Goal: Task Accomplishment & Management: Use online tool/utility

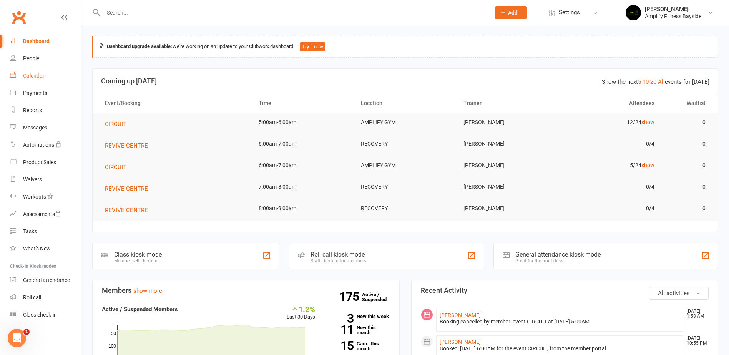
click at [38, 73] on div "Calendar" at bounding box center [34, 76] width 22 height 6
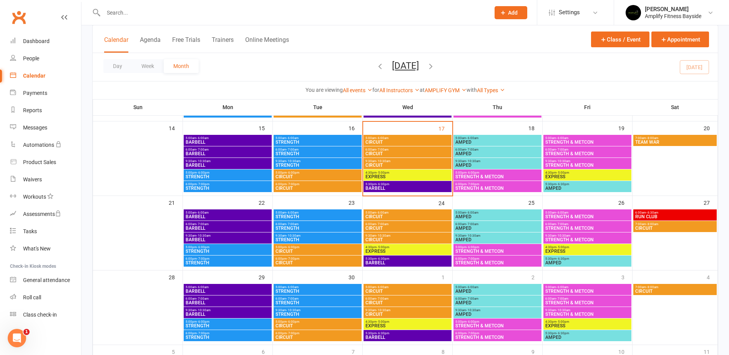
scroll to position [192, 0]
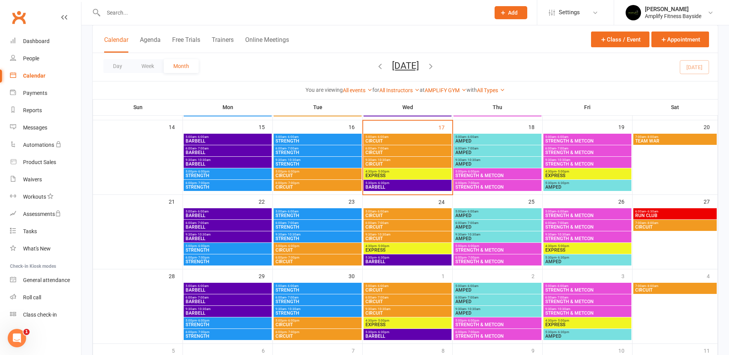
click at [561, 162] on span "STRENGTH & METCON" at bounding box center [587, 164] width 85 height 5
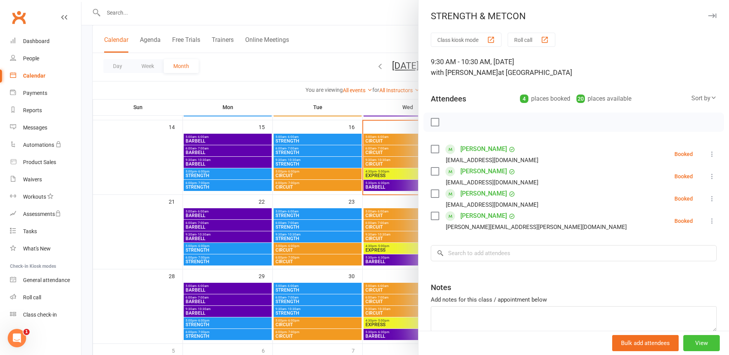
click at [704, 344] on button "View" at bounding box center [702, 343] width 37 height 16
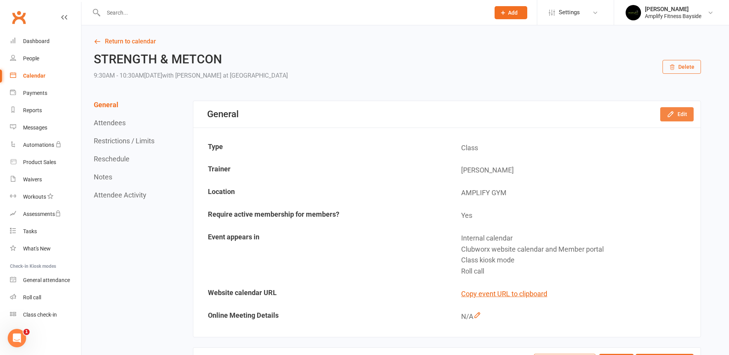
click at [682, 110] on button "Edit" at bounding box center [676, 114] width 33 height 14
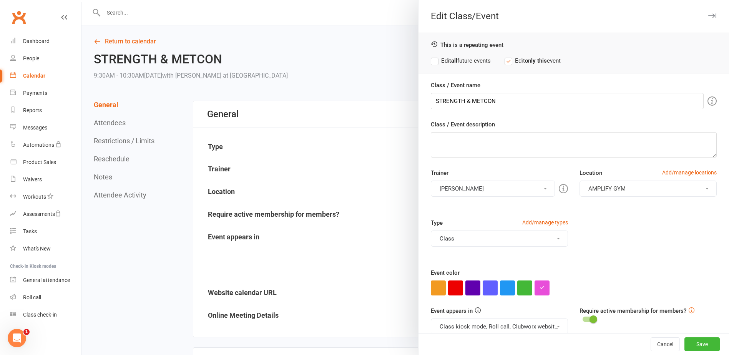
click at [521, 182] on button "[PERSON_NAME]" at bounding box center [493, 189] width 124 height 16
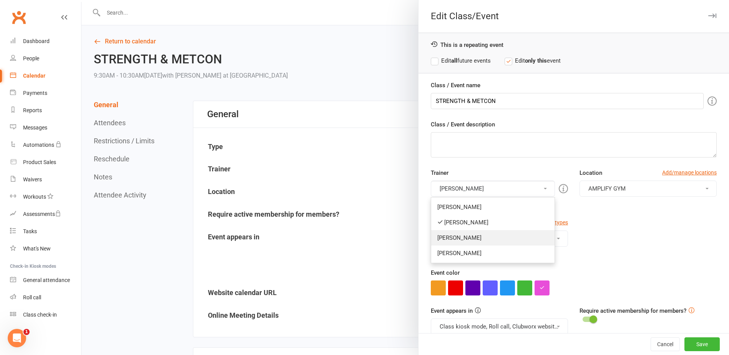
click at [479, 234] on link "[PERSON_NAME]" at bounding box center [492, 237] width 123 height 15
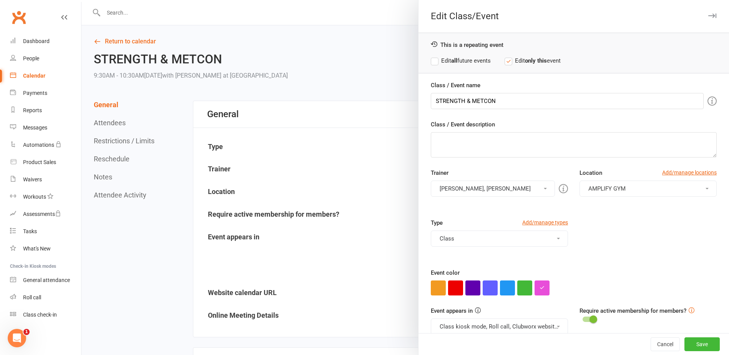
click at [464, 189] on button "[PERSON_NAME], [PERSON_NAME]" at bounding box center [493, 189] width 124 height 16
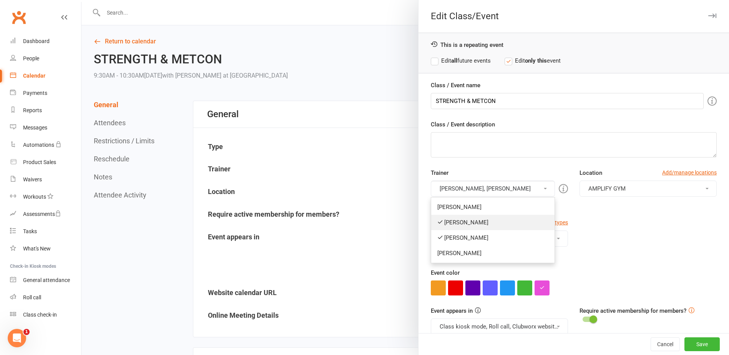
click at [454, 225] on link "[PERSON_NAME]" at bounding box center [492, 222] width 123 height 15
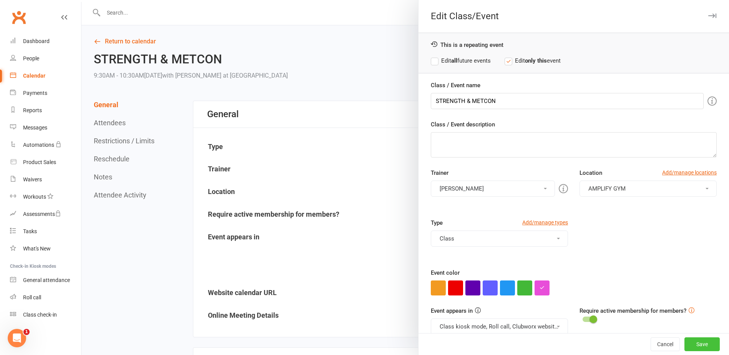
click at [685, 345] on button "Save" at bounding box center [702, 345] width 35 height 14
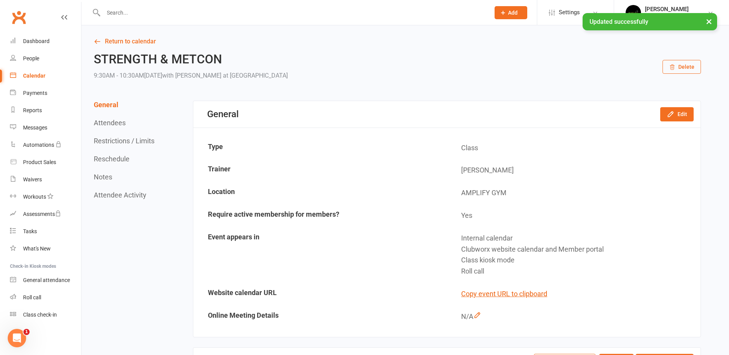
click at [27, 72] on link "Calendar" at bounding box center [45, 75] width 71 height 17
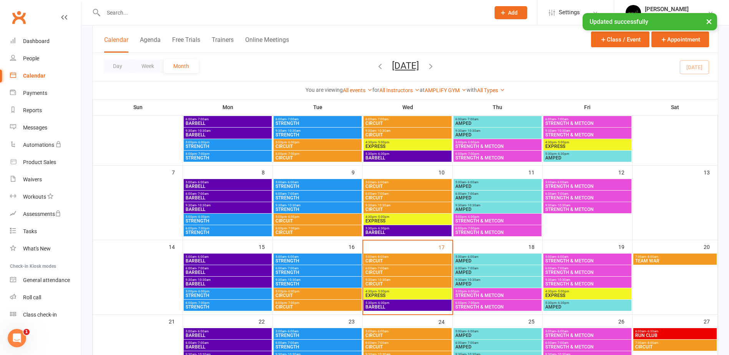
scroll to position [77, 0]
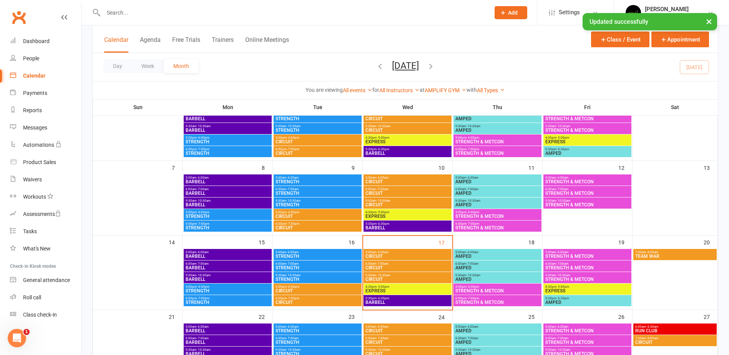
click at [644, 252] on span "7:00am - 8:00am" at bounding box center [675, 252] width 80 height 3
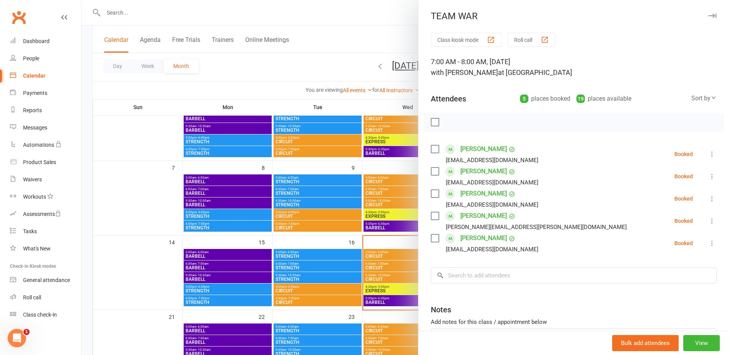
click at [378, 29] on div at bounding box center [406, 177] width 648 height 355
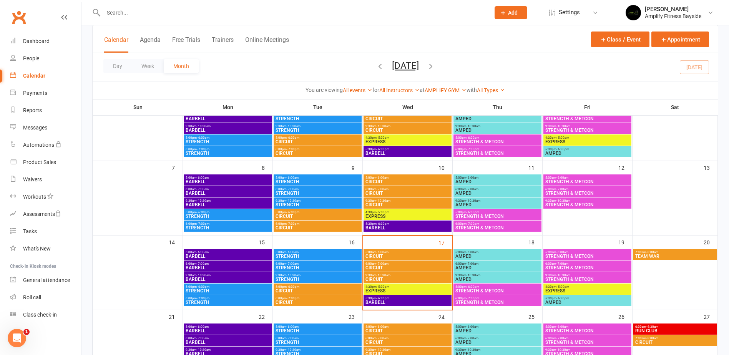
scroll to position [0, 0]
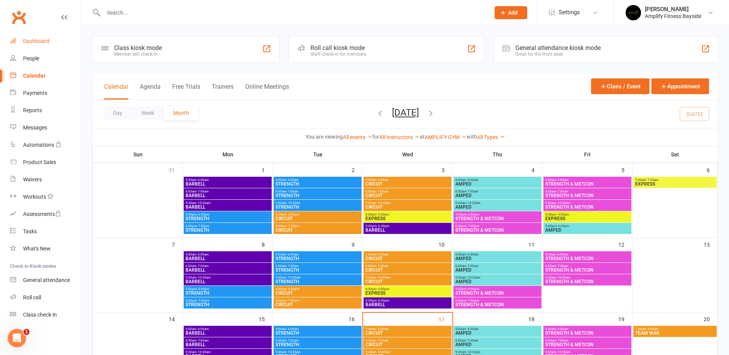
click at [65, 48] on link "Dashboard" at bounding box center [45, 41] width 71 height 17
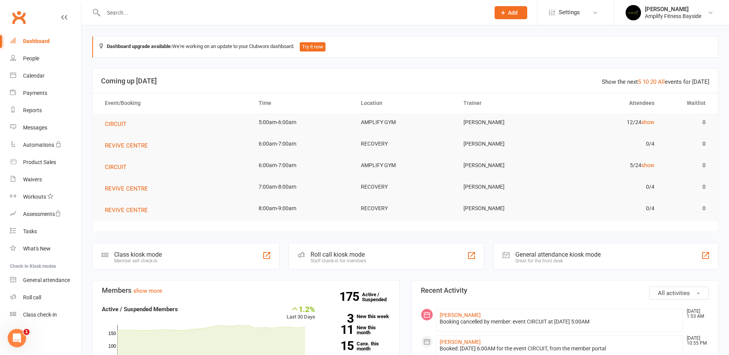
click at [128, 254] on div "Class kiosk mode" at bounding box center [138, 254] width 48 height 7
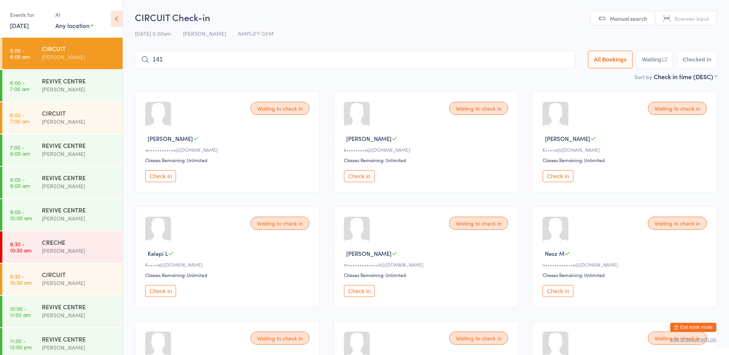
type input "1416"
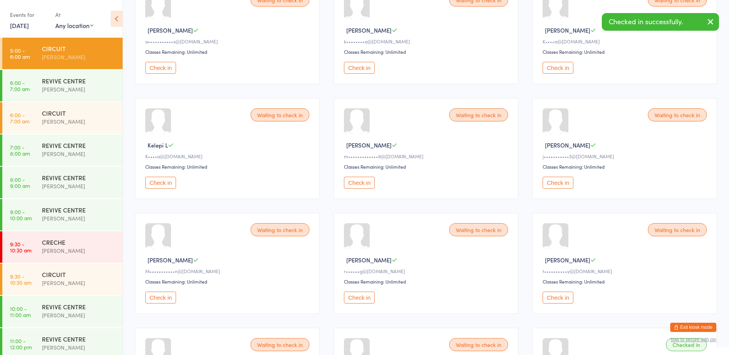
scroll to position [115, 0]
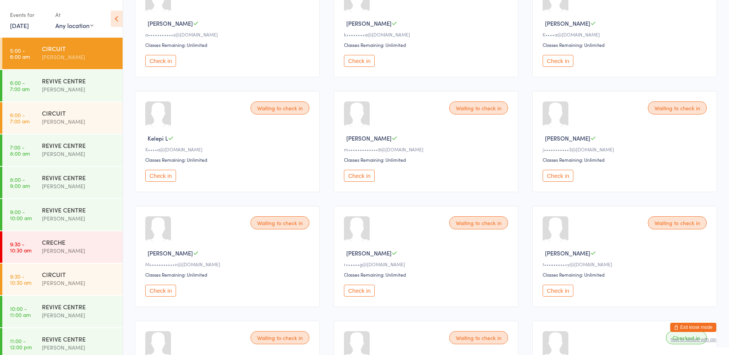
click at [552, 173] on button "Check in" at bounding box center [558, 176] width 31 height 12
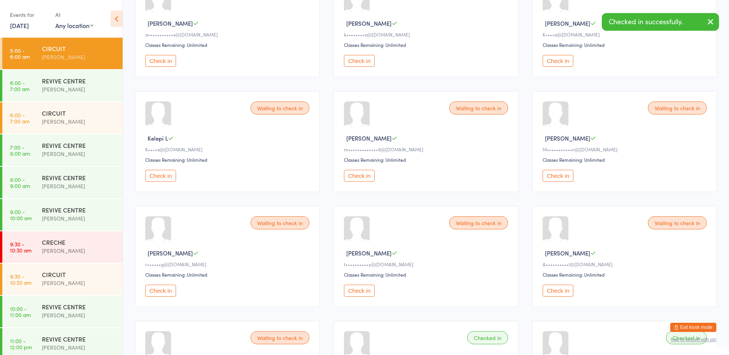
click at [552, 173] on button "Check in" at bounding box center [558, 176] width 31 height 12
click at [692, 330] on button "Exit kiosk mode" at bounding box center [693, 327] width 46 height 9
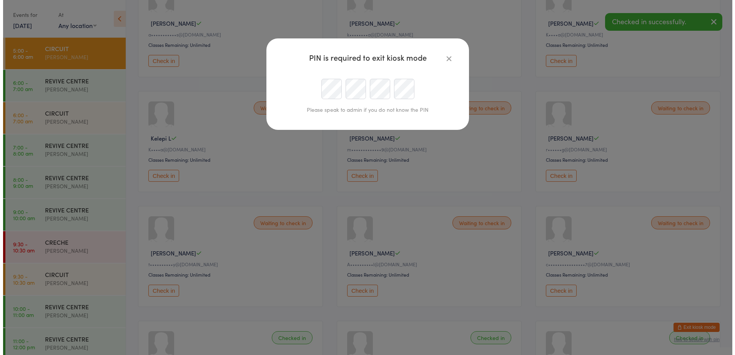
scroll to position [0, 0]
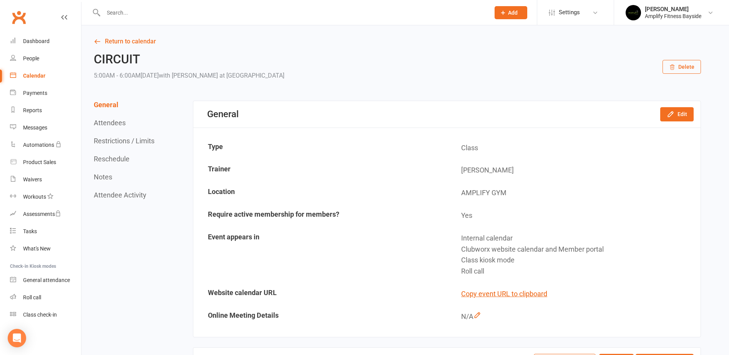
click at [40, 76] on div "Calendar" at bounding box center [34, 76] width 22 height 6
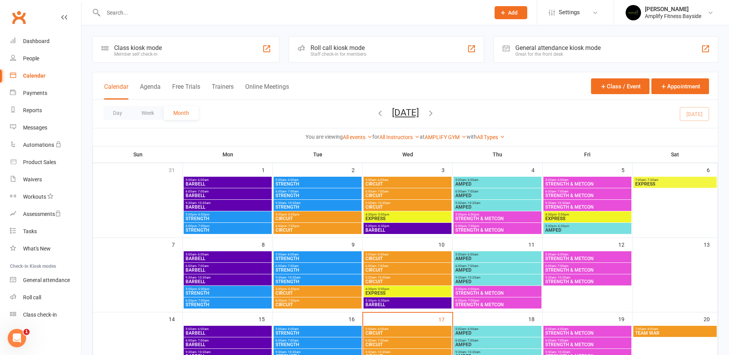
click at [435, 110] on icon "button" at bounding box center [431, 113] width 8 height 8
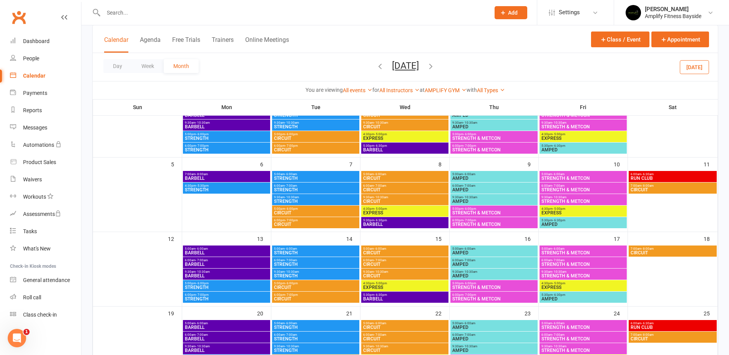
scroll to position [77, 0]
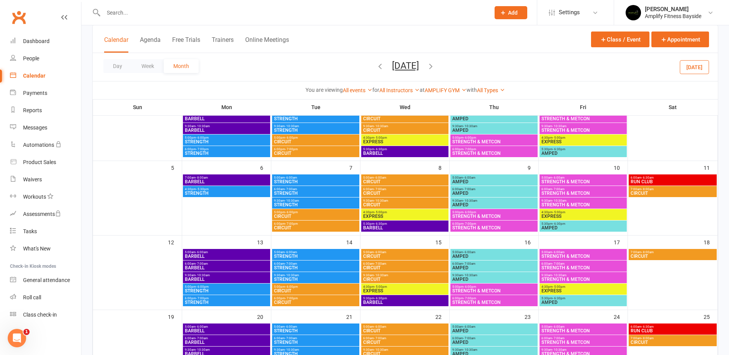
click at [641, 192] on span "CIRCUIT" at bounding box center [672, 193] width 85 height 5
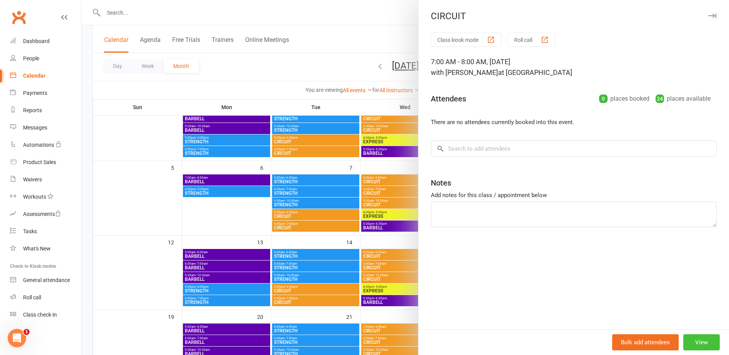
click at [689, 341] on button "View" at bounding box center [702, 342] width 37 height 16
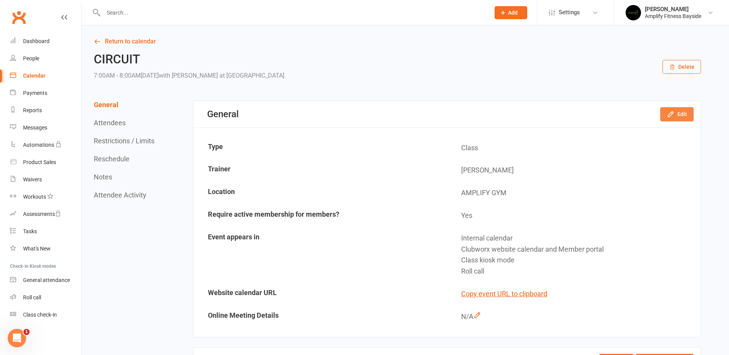
click at [687, 115] on button "Edit" at bounding box center [676, 114] width 33 height 14
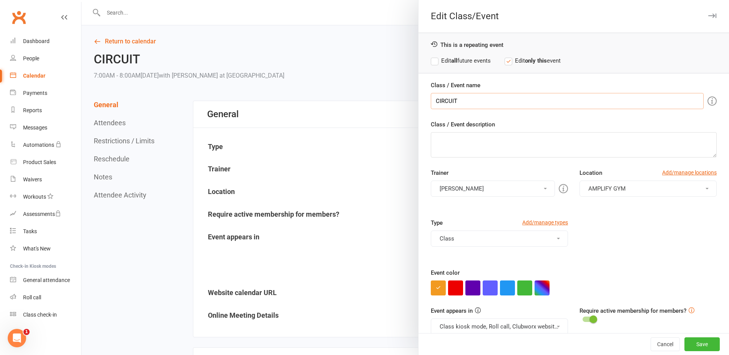
drag, startPoint x: 471, startPoint y: 105, endPoint x: 414, endPoint y: 101, distance: 57.0
click at [414, 0] on div "Edit Class/Event This is a repeating event Edit all future events Edit only thi…" at bounding box center [406, 0] width 648 height 0
type input "TEAM WAR"
click at [699, 348] on button "Save" at bounding box center [702, 345] width 35 height 14
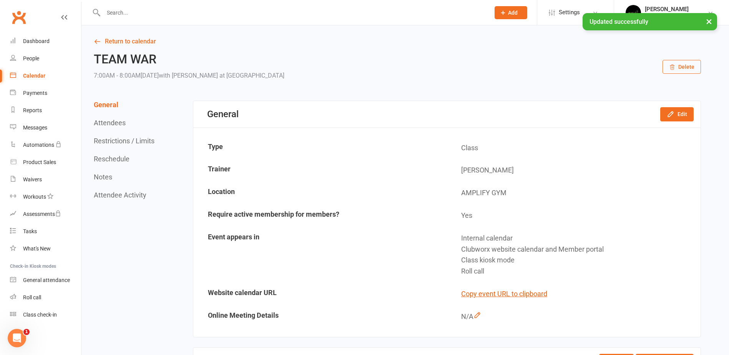
click at [42, 78] on div "Calendar" at bounding box center [34, 76] width 22 height 6
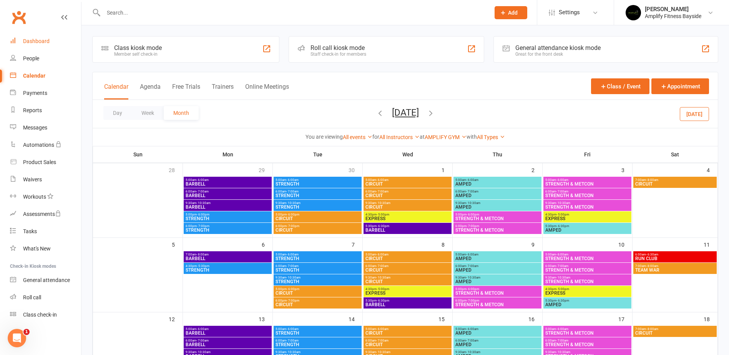
click at [53, 42] on link "Dashboard" at bounding box center [45, 41] width 71 height 17
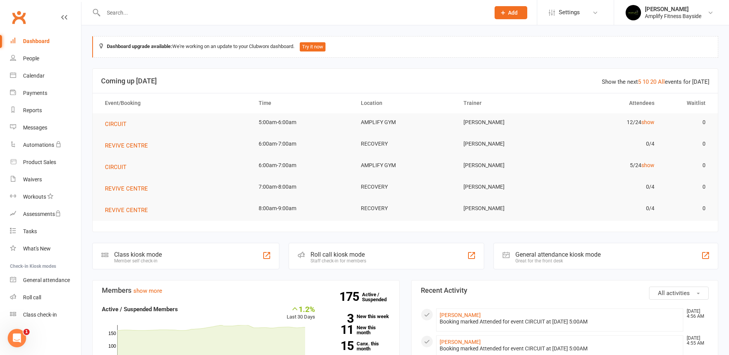
click at [161, 253] on div "Class kiosk mode" at bounding box center [138, 254] width 48 height 7
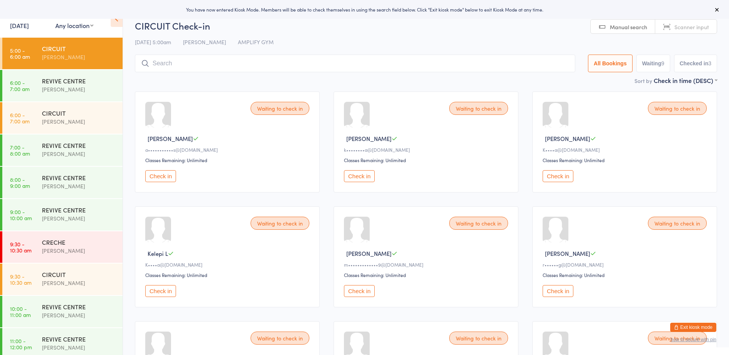
click at [361, 175] on button "Check in" at bounding box center [359, 176] width 31 height 12
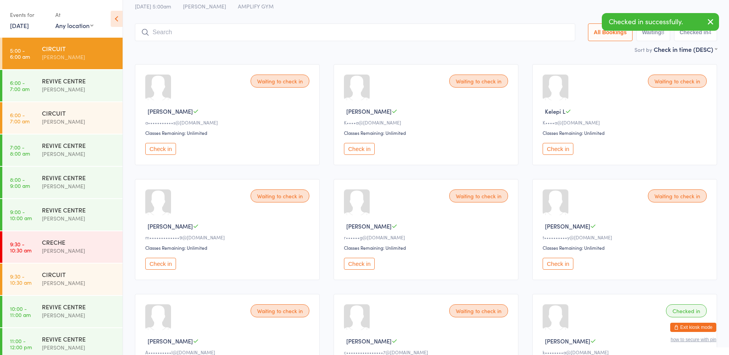
scroll to position [38, 0]
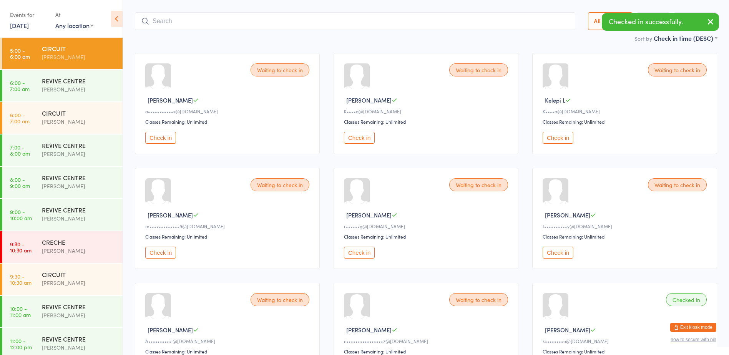
click at [165, 248] on button "Check in" at bounding box center [160, 253] width 31 height 12
click at [566, 253] on button "Check in" at bounding box center [558, 253] width 31 height 12
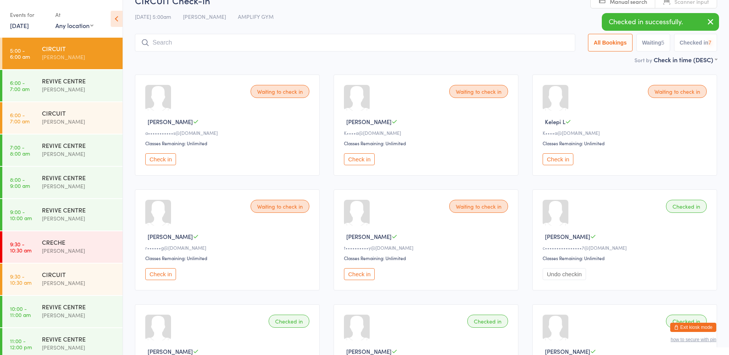
scroll to position [0, 0]
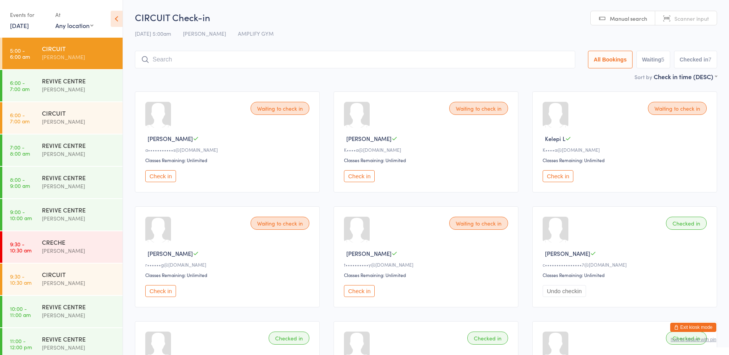
click at [185, 60] on input "search" at bounding box center [355, 60] width 441 height 18
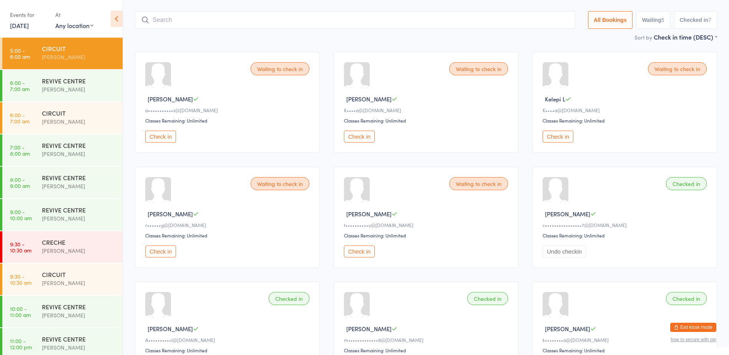
scroll to position [51, 0]
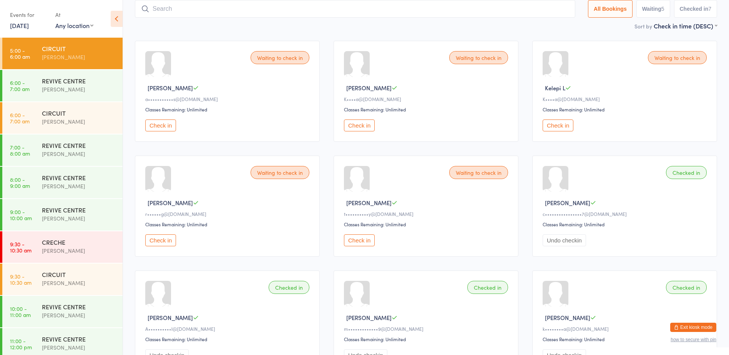
click at [563, 128] on button "Check in" at bounding box center [558, 126] width 31 height 12
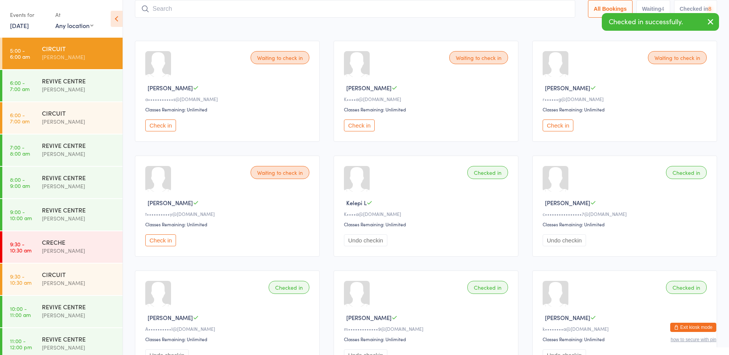
click at [273, 14] on input "search" at bounding box center [355, 9] width 441 height 18
type input "1338"
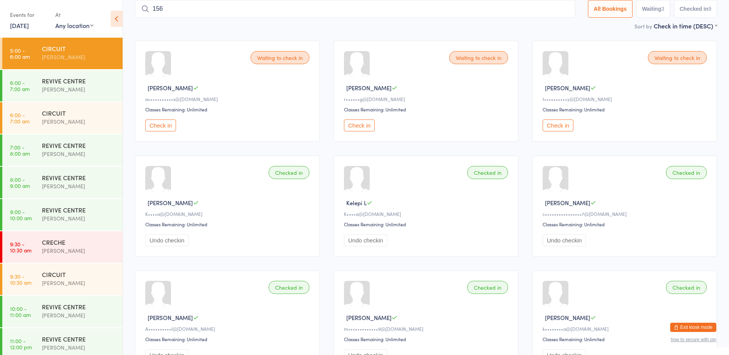
type input "1563"
type input "1282"
